Goal: Information Seeking & Learning: Check status

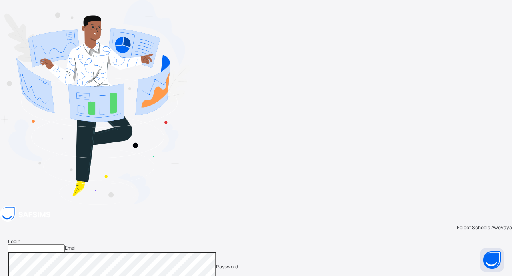
type input "**********"
drag, startPoint x: 316, startPoint y: 139, endPoint x: 367, endPoint y: 197, distance: 77.9
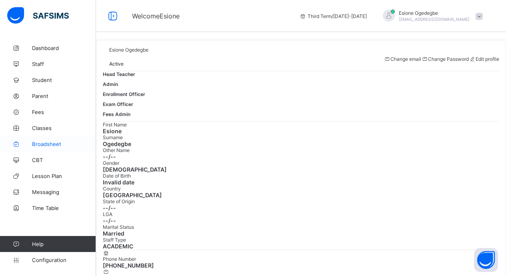
click at [39, 147] on span "Broadsheet" at bounding box center [64, 144] width 64 height 6
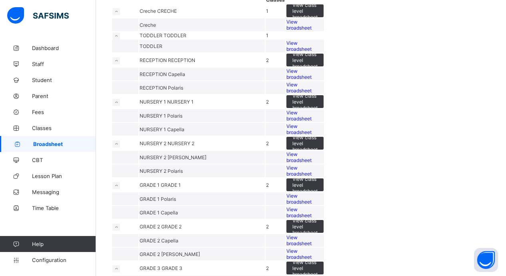
scroll to position [80, 0]
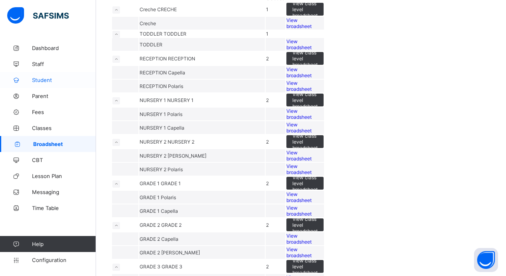
click at [48, 80] on span "Student" at bounding box center [64, 80] width 64 height 6
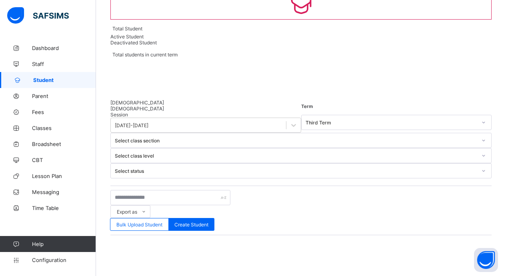
scroll to position [78, 0]
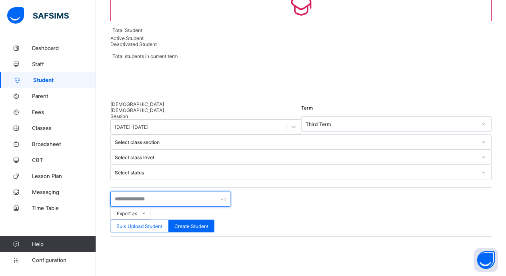
drag, startPoint x: 155, startPoint y: 100, endPoint x: 153, endPoint y: 94, distance: 7.2
click at [155, 191] on input "text" at bounding box center [170, 198] width 120 height 15
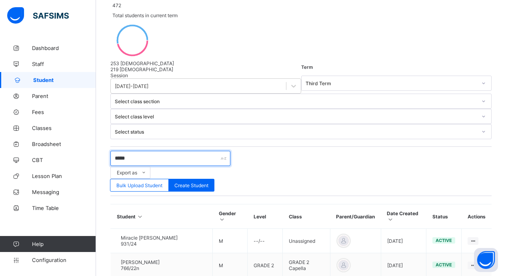
scroll to position [133, 0]
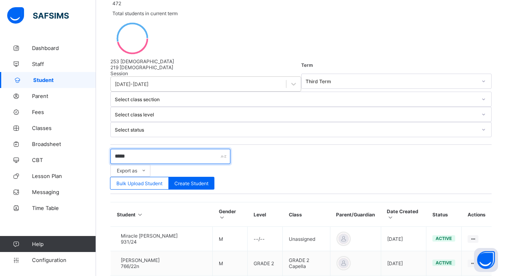
type input "*****"
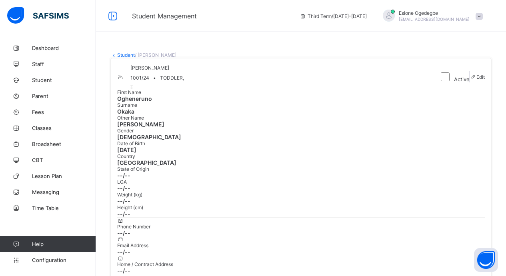
click at [469, 80] on span at bounding box center [472, 77] width 7 height 6
select select "**"
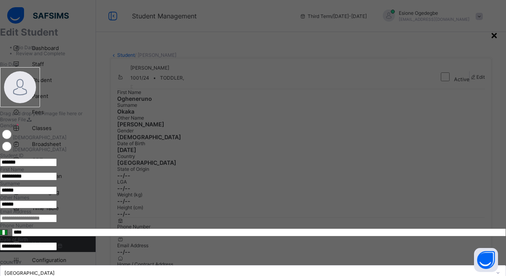
click at [490, 36] on div "×" at bounding box center [494, 35] width 8 height 14
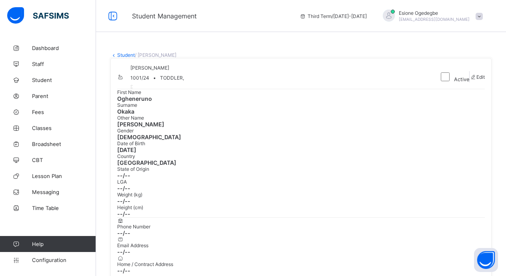
click at [469, 80] on span at bounding box center [472, 77] width 7 height 6
select select "**"
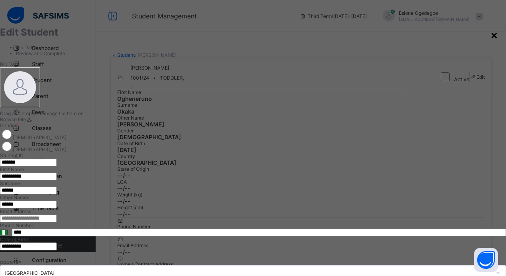
click at [490, 36] on div "×" at bounding box center [494, 35] width 8 height 14
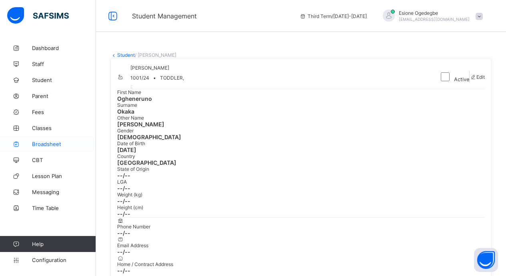
click at [40, 141] on span "Broadsheet" at bounding box center [64, 144] width 64 height 6
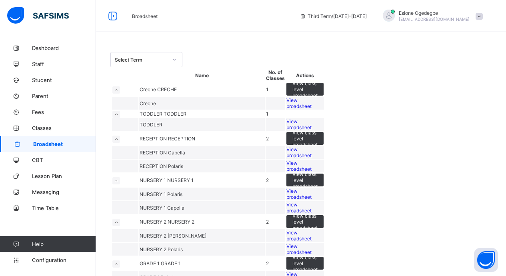
click at [311, 130] on span "View broadsheet" at bounding box center [298, 124] width 25 height 12
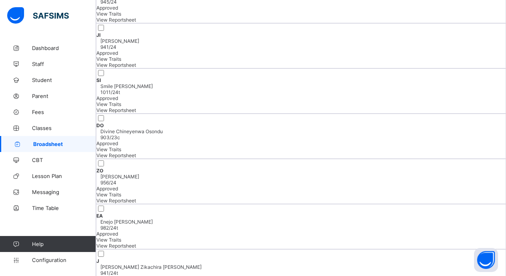
scroll to position [440, 0]
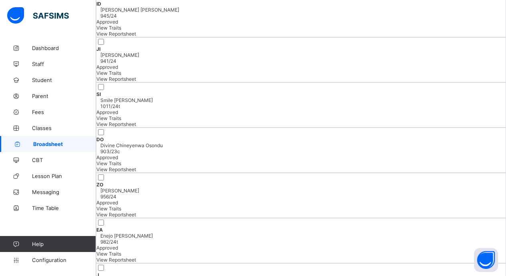
scroll to position [400, 0]
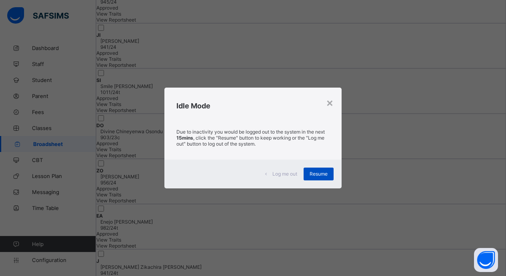
click at [321, 171] on span "Resume" at bounding box center [318, 174] width 18 height 6
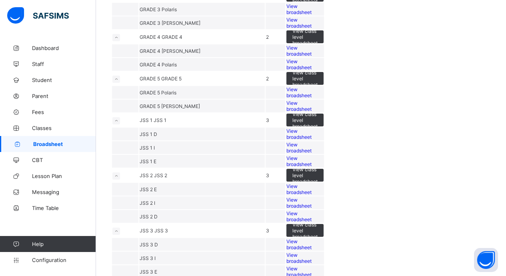
scroll to position [360, 0]
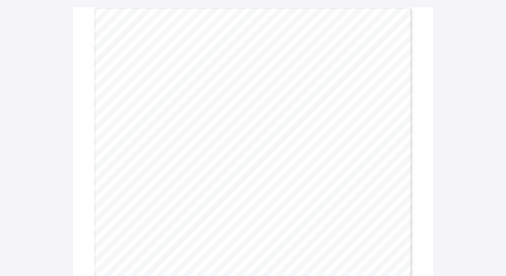
scroll to position [80, 0]
